Goal: Transaction & Acquisition: Purchase product/service

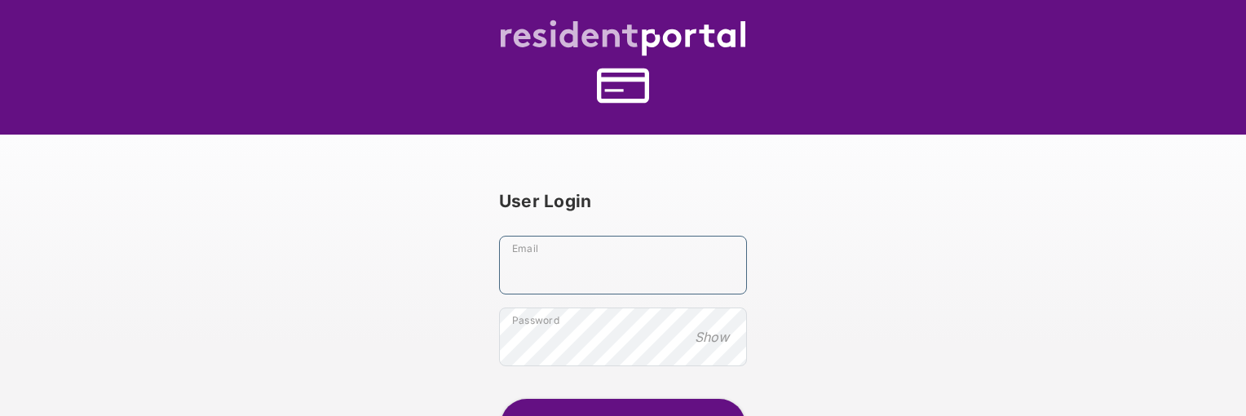
click at [590, 266] on input "Email" at bounding box center [623, 265] width 248 height 59
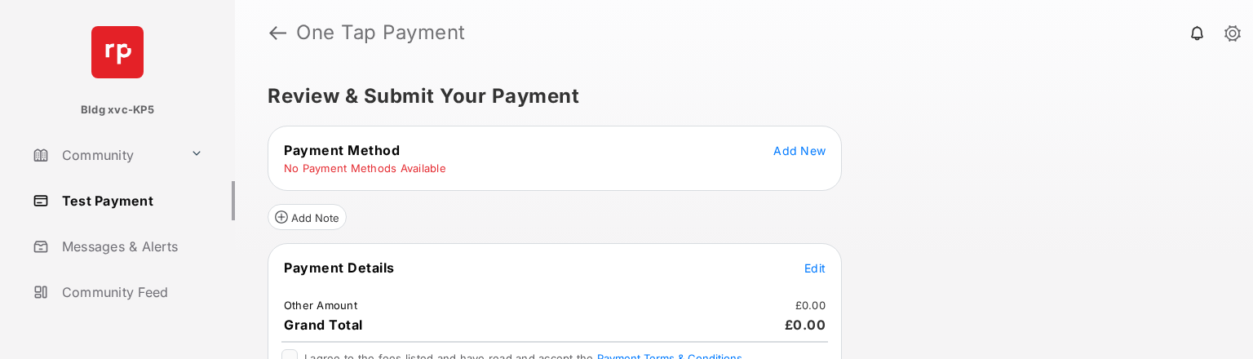
click at [796, 148] on span "Add New" at bounding box center [799, 151] width 52 height 14
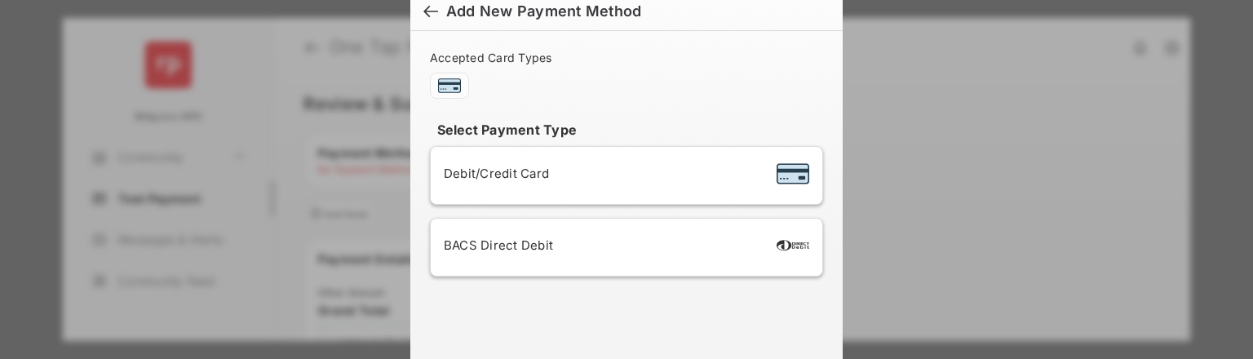
click at [672, 174] on div "Debit/Credit Card" at bounding box center [626, 175] width 365 height 31
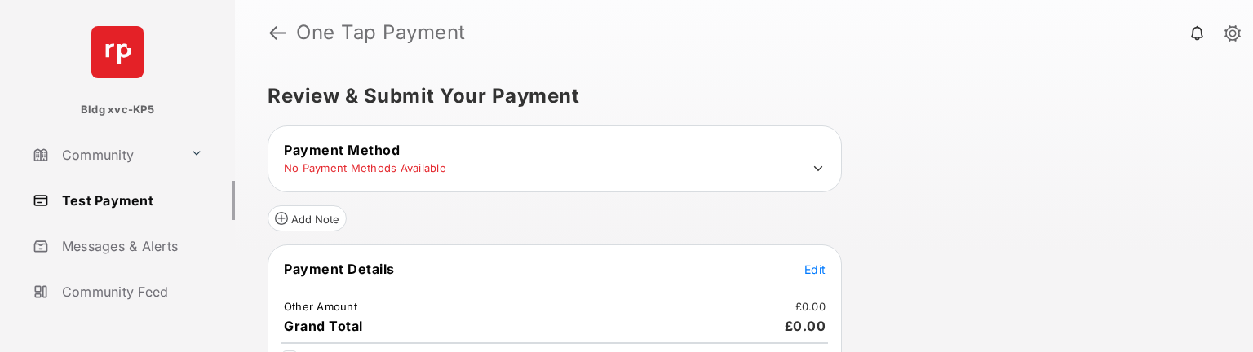
click at [819, 168] on icon at bounding box center [818, 168] width 9 height 5
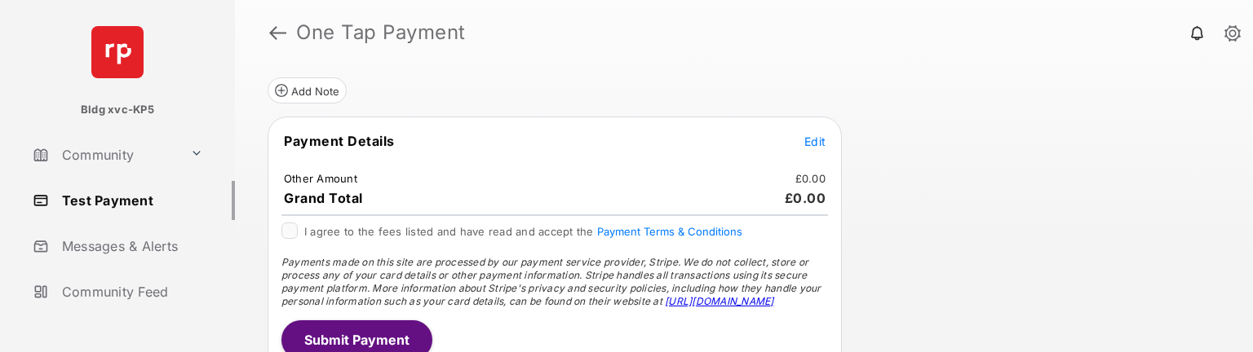
scroll to position [321, 0]
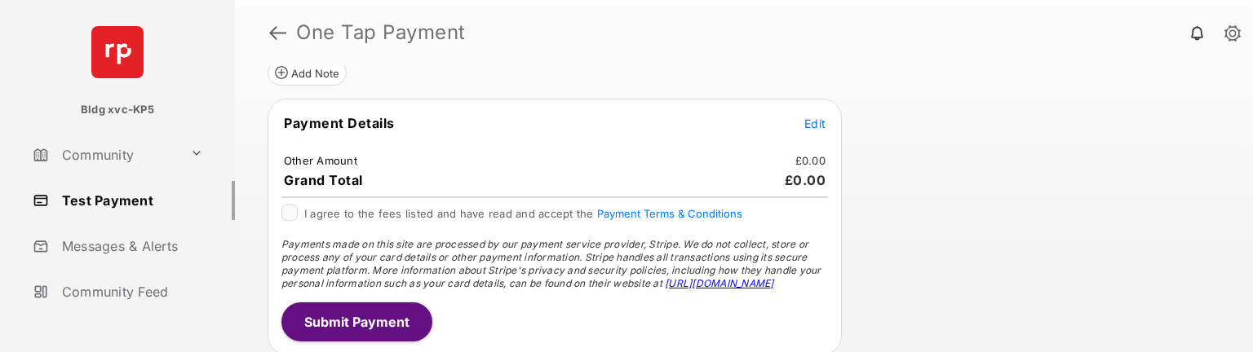
click at [817, 122] on span "Edit" at bounding box center [814, 124] width 21 height 14
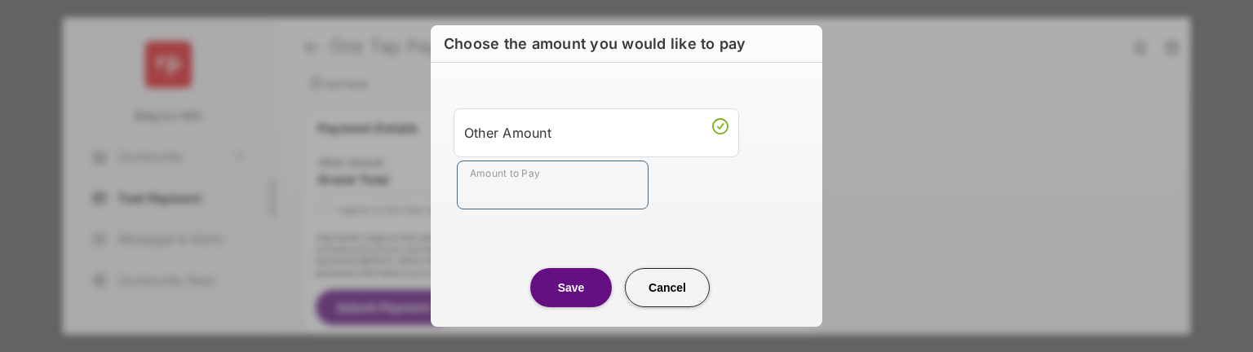
click at [622, 193] on input "Amount to Pay" at bounding box center [553, 185] width 192 height 49
type input "**"
click at [571, 284] on button "Save" at bounding box center [571, 287] width 82 height 39
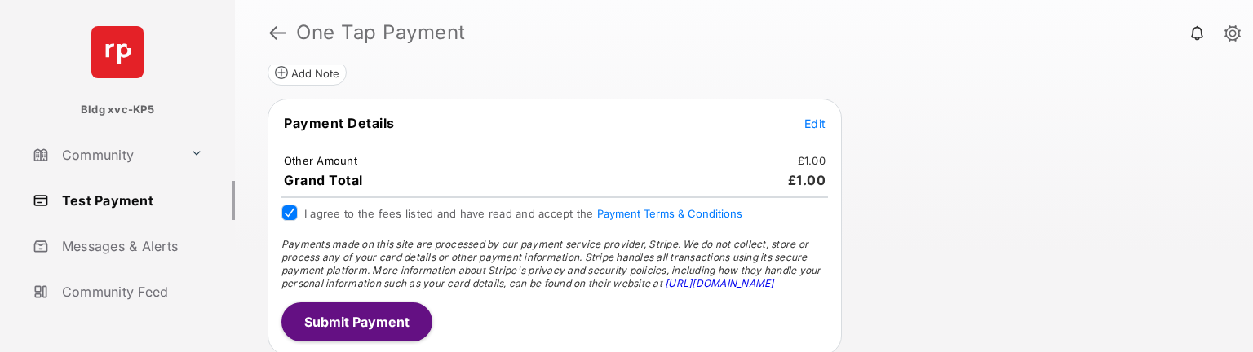
click at [356, 315] on button "Submit Payment" at bounding box center [356, 322] width 151 height 39
